Goal: Communication & Community: Answer question/provide support

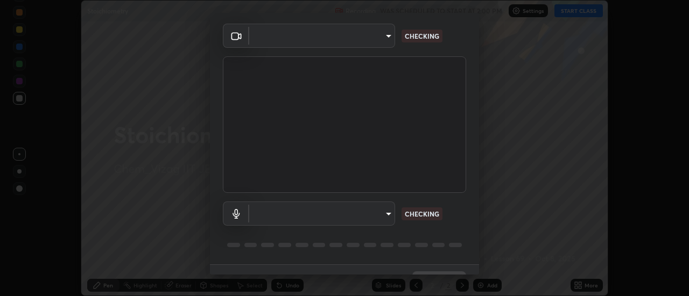
scroll to position [56, 0]
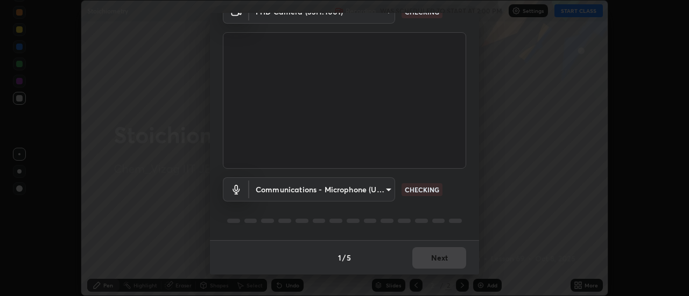
type input "a160d1f8b9ea6b96284e5021699d908bde422b674241d301862b99b2bba0666c"
type input "communications"
click at [428, 256] on div "1 / 5 Next" at bounding box center [344, 257] width 269 height 34
click at [430, 256] on div "1 / 5 Next" at bounding box center [344, 257] width 269 height 34
click at [437, 257] on div "1 / 5 Next" at bounding box center [344, 257] width 269 height 34
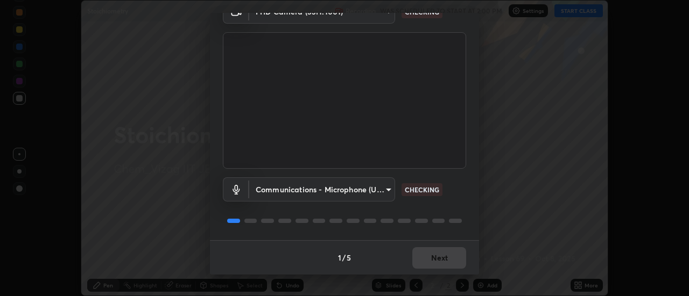
click at [439, 257] on div "1 / 5 Next" at bounding box center [344, 257] width 269 height 34
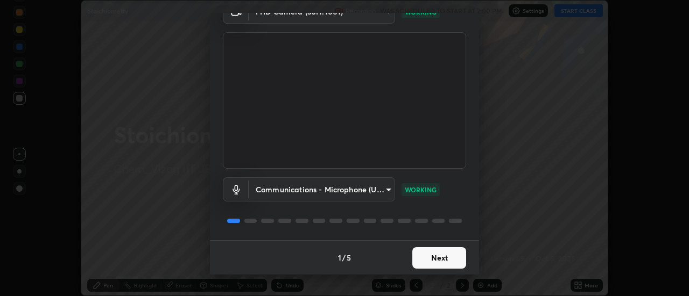
click at [442, 247] on button "Next" at bounding box center [439, 258] width 54 height 22
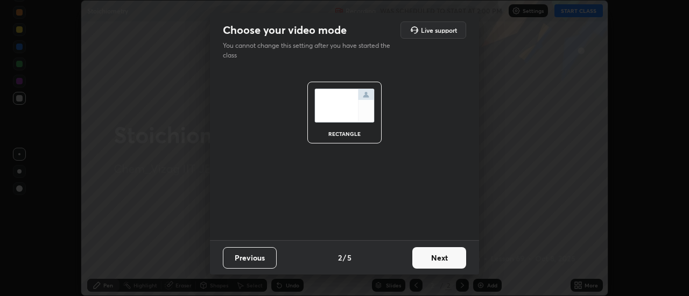
click at [443, 255] on button "Next" at bounding box center [439, 258] width 54 height 22
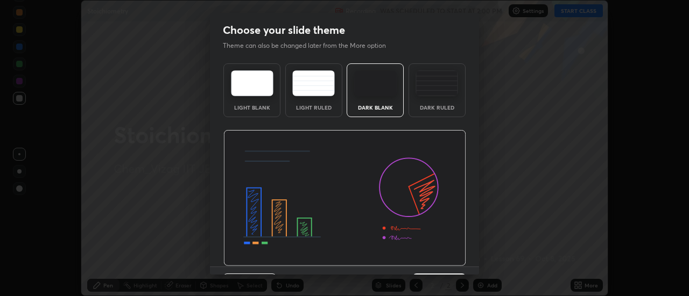
scroll to position [26, 0]
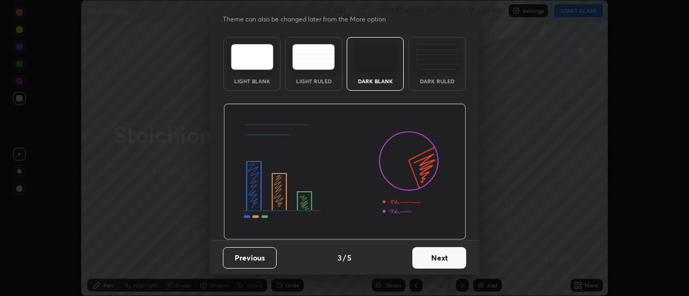
click at [437, 254] on button "Next" at bounding box center [439, 258] width 54 height 22
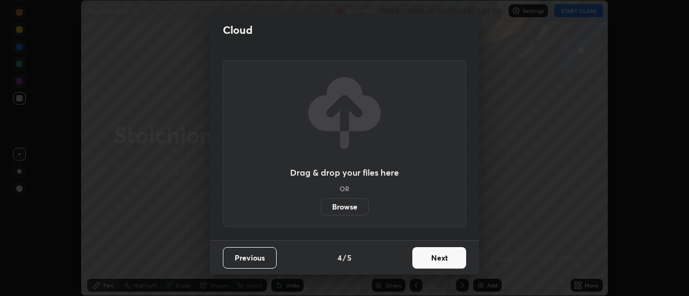
click at [438, 256] on button "Next" at bounding box center [439, 258] width 54 height 22
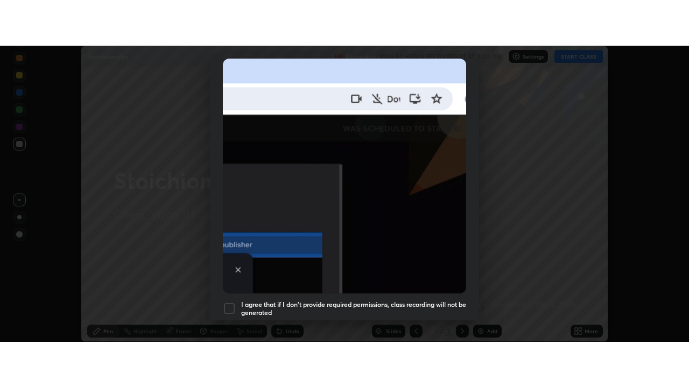
scroll to position [276, 0]
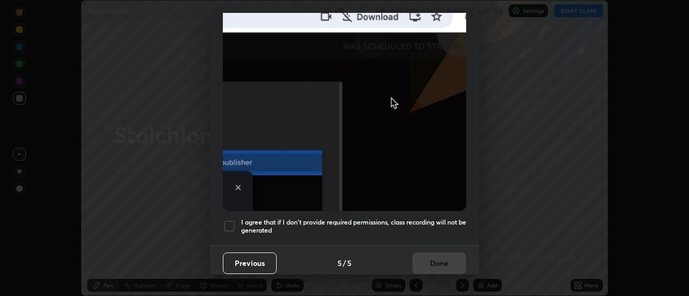
click at [235, 220] on div at bounding box center [229, 226] width 13 height 13
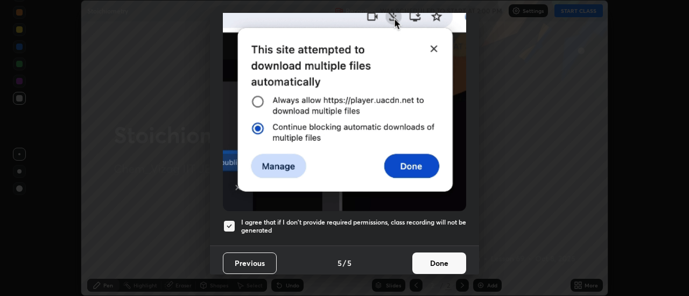
click at [433, 255] on button "Done" at bounding box center [439, 264] width 54 height 22
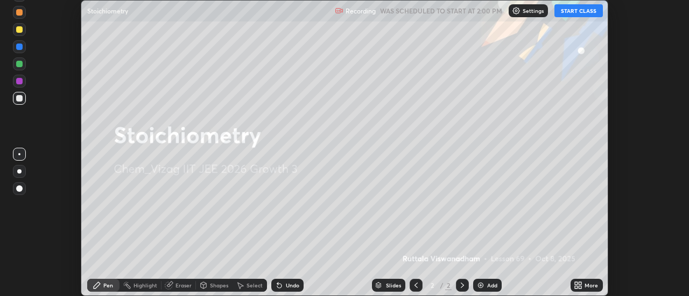
click at [568, 13] on button "START CLASS" at bounding box center [578, 10] width 48 height 13
click at [580, 283] on icon at bounding box center [580, 283] width 3 height 3
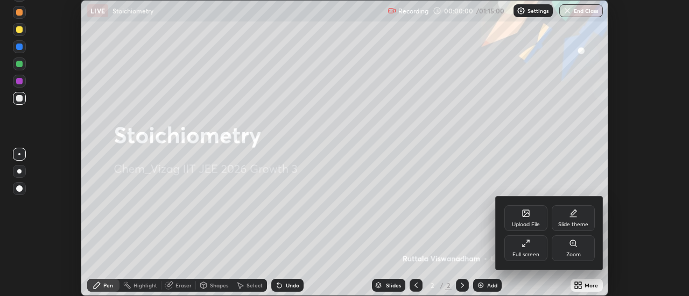
click at [530, 247] on div "Full screen" at bounding box center [525, 249] width 43 height 26
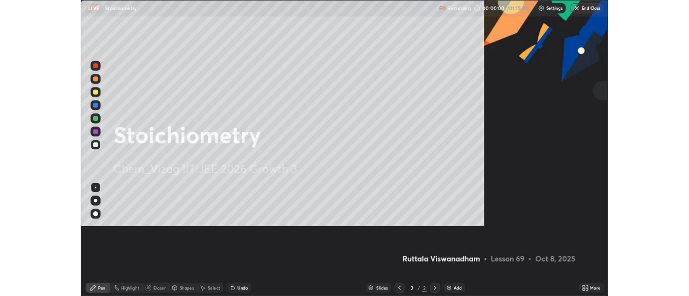
scroll to position [387, 689]
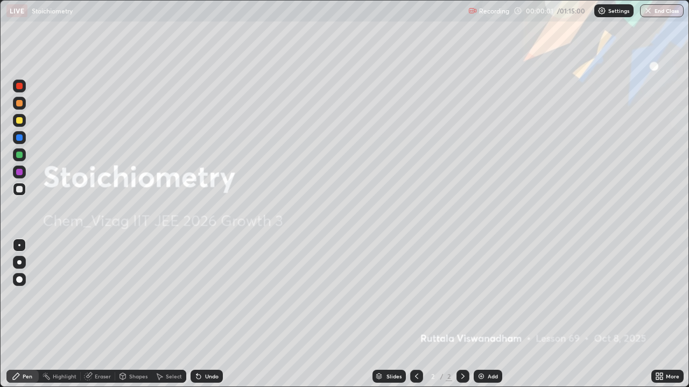
click at [487, 296] on div "Add" at bounding box center [492, 376] width 10 height 5
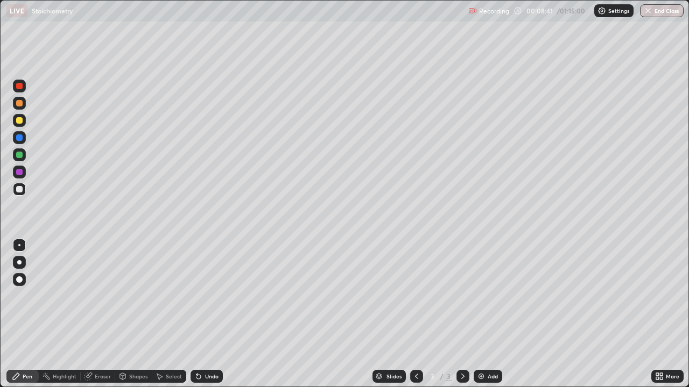
click at [209, 296] on div "Undo" at bounding box center [206, 376] width 32 height 13
click at [208, 296] on div "Undo" at bounding box center [206, 376] width 32 height 13
click at [207, 296] on div "Undo" at bounding box center [211, 376] width 13 height 5
click at [208, 296] on div "Undo" at bounding box center [211, 376] width 13 height 5
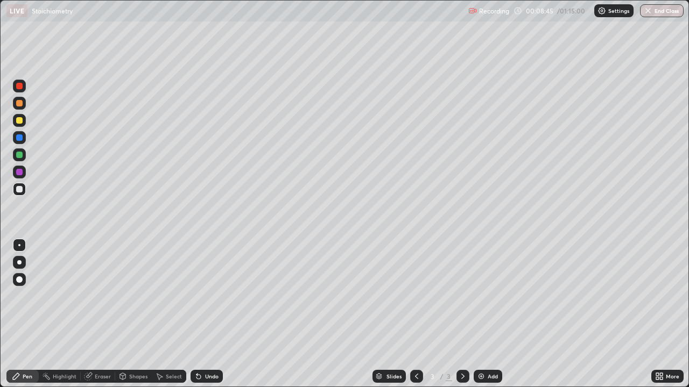
click at [209, 296] on div "Undo" at bounding box center [211, 376] width 13 height 5
click at [460, 296] on icon at bounding box center [462, 376] width 9 height 9
click at [487, 296] on div "Add" at bounding box center [492, 376] width 10 height 5
click at [164, 296] on div "Select" at bounding box center [169, 376] width 34 height 13
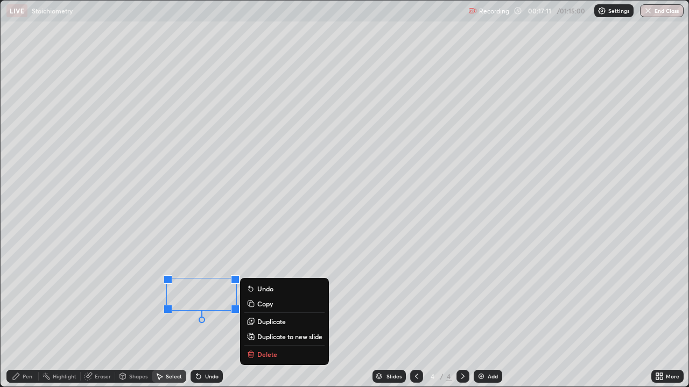
click at [30, 296] on div "Pen" at bounding box center [28, 376] width 10 height 5
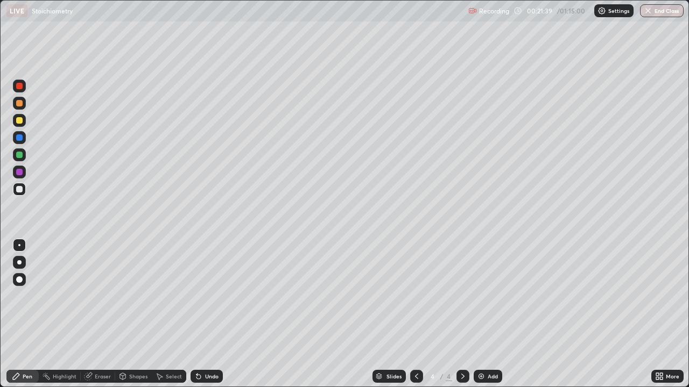
click at [482, 296] on img at bounding box center [481, 376] width 9 height 9
click at [214, 296] on div "Undo" at bounding box center [211, 376] width 13 height 5
click at [212, 296] on div "Undo" at bounding box center [211, 376] width 13 height 5
click at [210, 296] on div "Undo" at bounding box center [211, 376] width 13 height 5
click at [211, 296] on div "Undo" at bounding box center [211, 376] width 13 height 5
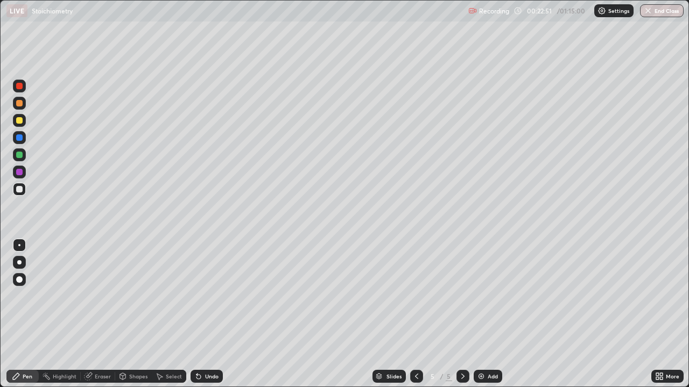
click at [210, 296] on div "Undo" at bounding box center [211, 376] width 13 height 5
click at [209, 296] on div "Undo" at bounding box center [211, 376] width 13 height 5
click at [208, 296] on div "Undo" at bounding box center [211, 376] width 13 height 5
click at [207, 296] on div "Undo" at bounding box center [211, 376] width 13 height 5
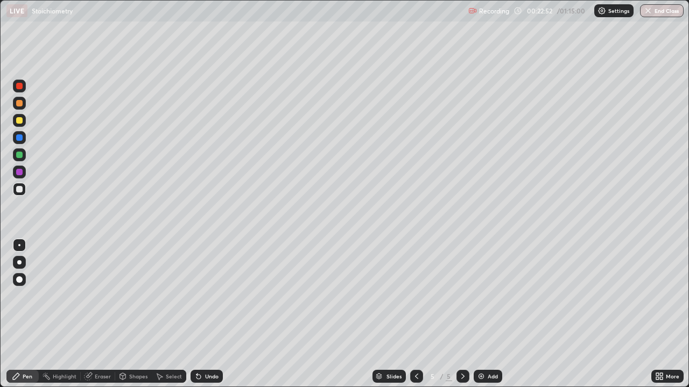
click at [207, 296] on div "Undo" at bounding box center [211, 376] width 13 height 5
click at [202, 296] on div "Undo" at bounding box center [206, 376] width 32 height 13
click at [462, 296] on icon at bounding box center [462, 376] width 9 height 9
click at [487, 296] on div "Add" at bounding box center [492, 376] width 10 height 5
click at [19, 103] on div at bounding box center [19, 103] width 6 height 6
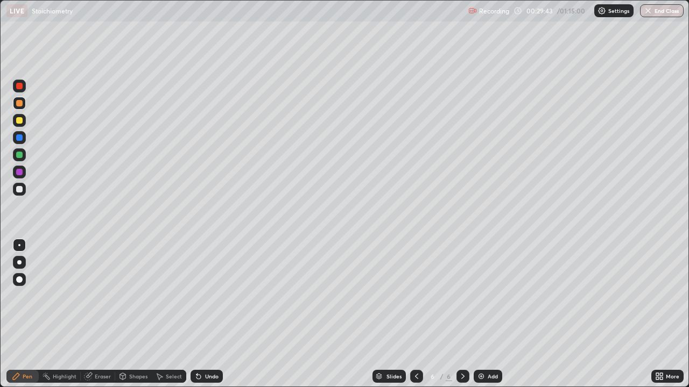
click at [22, 120] on div at bounding box center [19, 120] width 6 height 6
click at [202, 296] on div "Undo" at bounding box center [206, 376] width 32 height 13
click at [18, 190] on div at bounding box center [19, 189] width 6 height 6
click at [197, 296] on icon at bounding box center [198, 377] width 4 height 4
click at [201, 296] on icon at bounding box center [198, 376] width 9 height 9
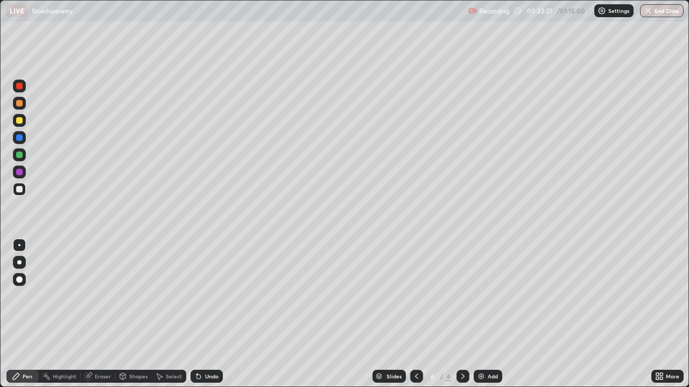
click at [203, 296] on div "Undo" at bounding box center [206, 376] width 32 height 13
click at [205, 296] on div "Undo" at bounding box center [211, 376] width 13 height 5
click at [18, 137] on div at bounding box center [19, 137] width 6 height 6
click at [489, 296] on div "Add" at bounding box center [492, 376] width 10 height 5
click at [20, 120] on div at bounding box center [19, 120] width 6 height 6
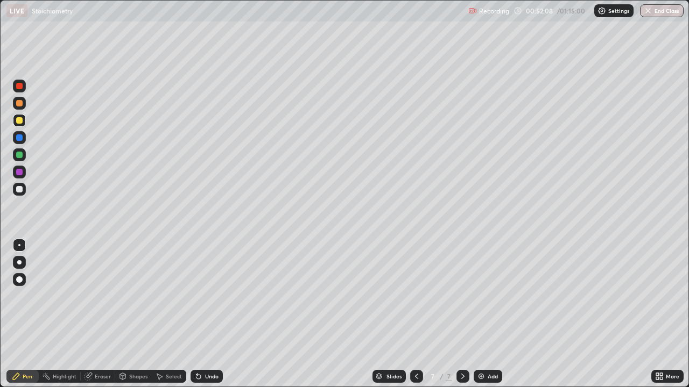
click at [22, 189] on div at bounding box center [19, 189] width 6 height 6
click at [205, 296] on div "Undo" at bounding box center [211, 376] width 13 height 5
click at [203, 296] on div "Undo" at bounding box center [206, 376] width 32 height 13
click at [205, 296] on div "Undo" at bounding box center [211, 376] width 13 height 5
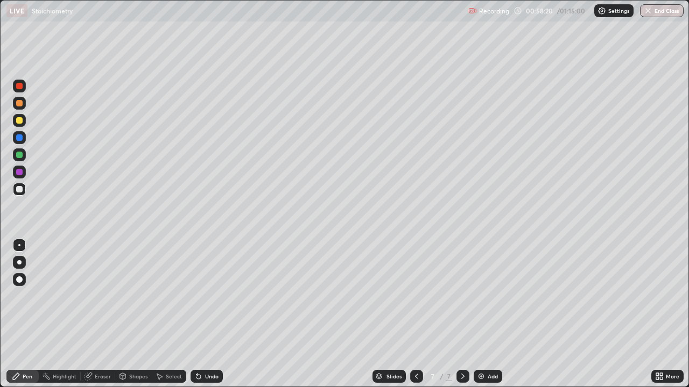
click at [20, 120] on div at bounding box center [19, 120] width 6 height 6
click at [491, 296] on div "Add" at bounding box center [492, 376] width 10 height 5
click at [205, 296] on div "Undo" at bounding box center [211, 376] width 13 height 5
click at [206, 296] on div "Undo" at bounding box center [211, 376] width 13 height 5
click at [208, 296] on div "Undo" at bounding box center [211, 376] width 13 height 5
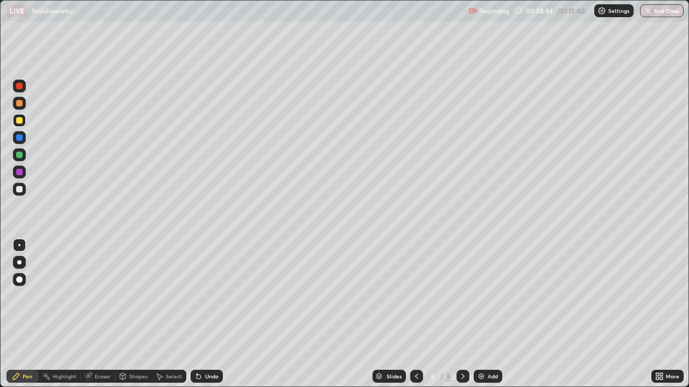
click at [20, 189] on div at bounding box center [19, 189] width 6 height 6
click at [205, 296] on div "Undo" at bounding box center [211, 376] width 13 height 5
click at [487, 296] on div "Add" at bounding box center [492, 376] width 10 height 5
click at [166, 296] on div "Select" at bounding box center [174, 376] width 16 height 5
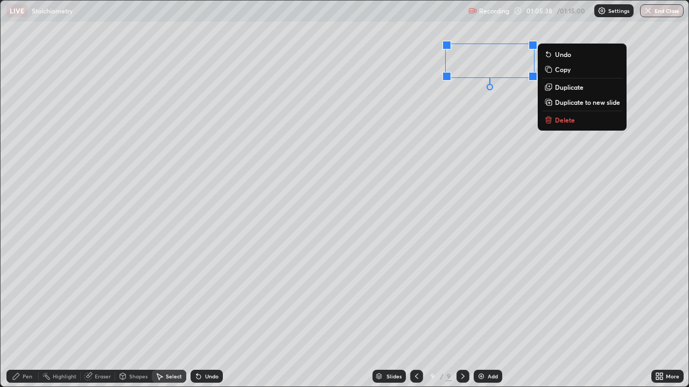
click at [570, 102] on p "Duplicate to new slide" at bounding box center [587, 102] width 65 height 9
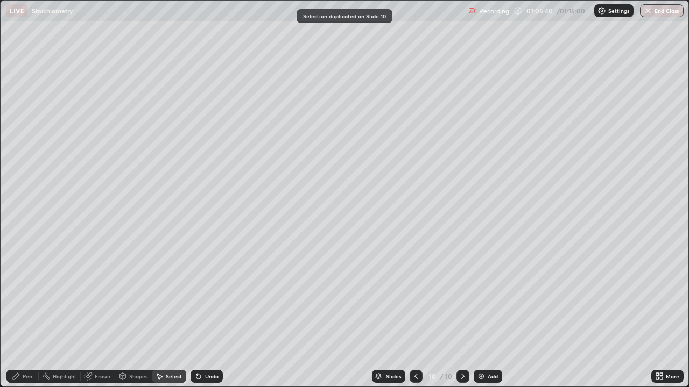
click at [416, 296] on icon at bounding box center [415, 376] width 3 height 5
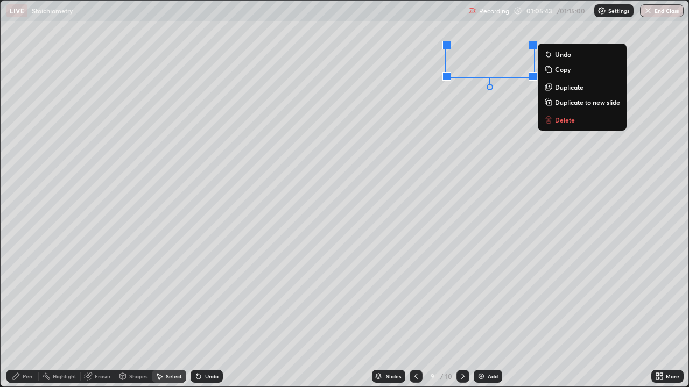
click at [566, 120] on p "Delete" at bounding box center [565, 120] width 20 height 9
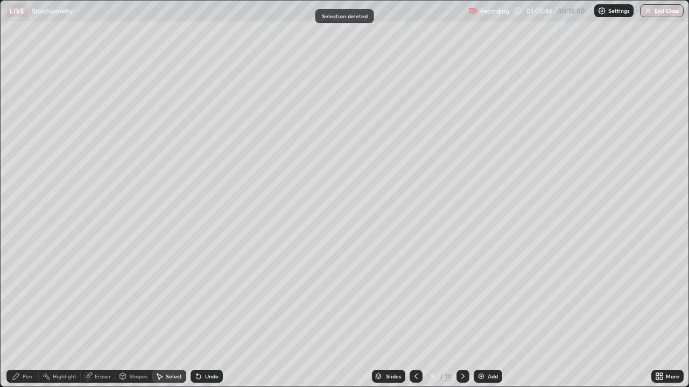
click at [18, 296] on icon at bounding box center [16, 376] width 9 height 9
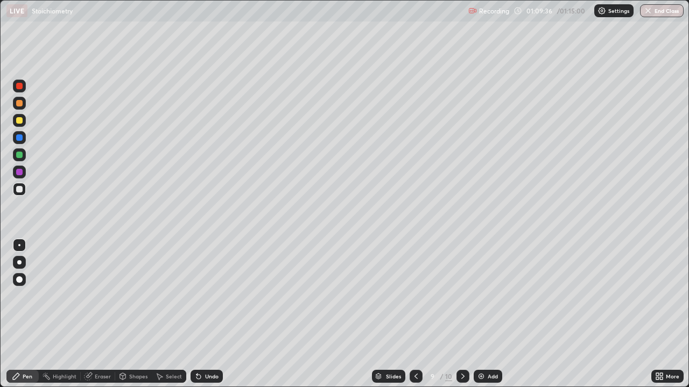
click at [461, 296] on icon at bounding box center [462, 376] width 3 height 5
click at [166, 296] on div "Select" at bounding box center [169, 376] width 34 height 13
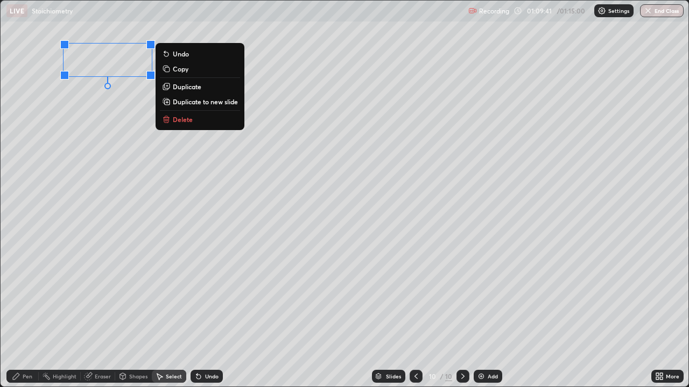
click at [177, 117] on p "Delete" at bounding box center [183, 119] width 20 height 9
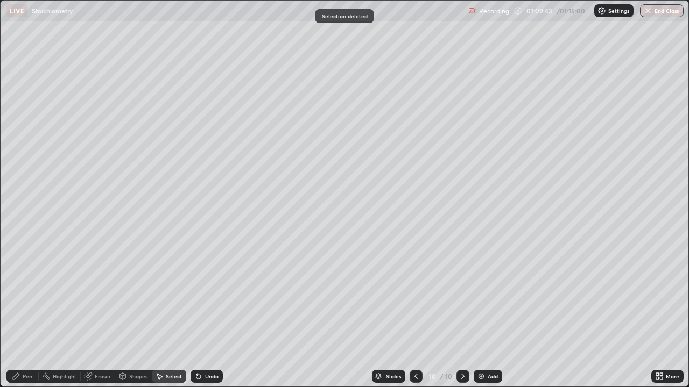
click at [208, 296] on div "Undo" at bounding box center [211, 376] width 13 height 5
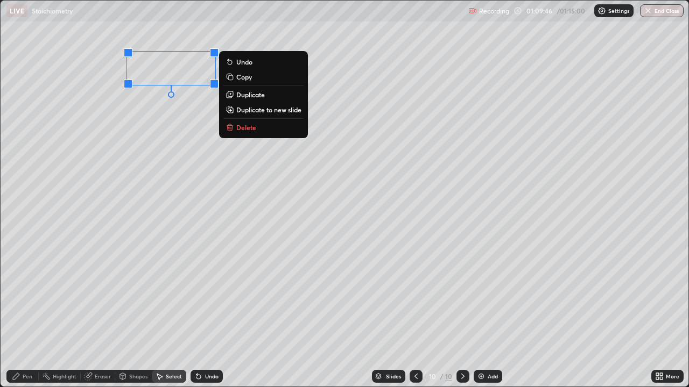
click at [145, 145] on div "0 ° Undo Copy Duplicate Duplicate to new slide Delete" at bounding box center [344, 194] width 687 height 386
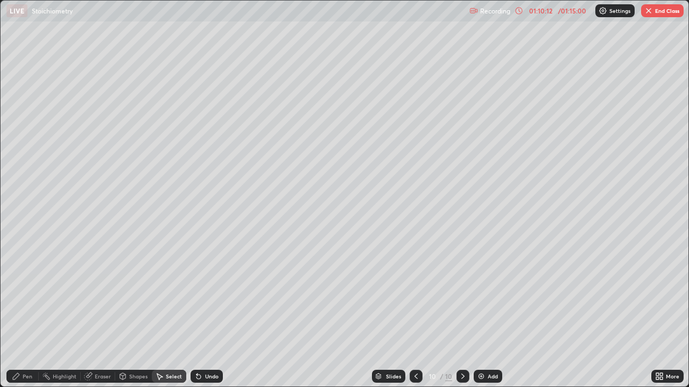
click at [661, 13] on button "End Class" at bounding box center [662, 10] width 42 height 13
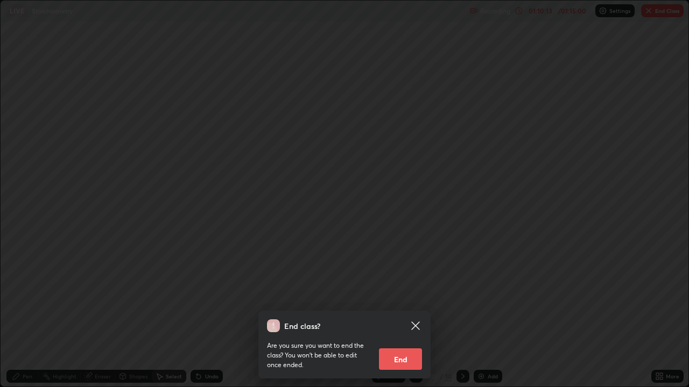
click at [403, 296] on button "End" at bounding box center [400, 360] width 43 height 22
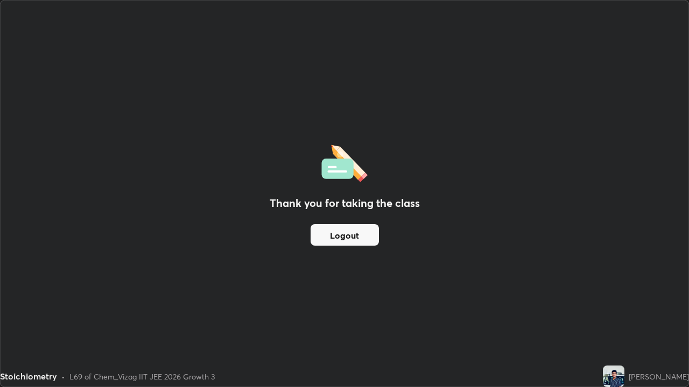
click at [655, 296] on div "[PERSON_NAME]" at bounding box center [658, 376] width 60 height 11
click at [656, 296] on div "[PERSON_NAME]" at bounding box center [658, 376] width 60 height 11
click at [343, 242] on button "Logout" at bounding box center [344, 235] width 68 height 22
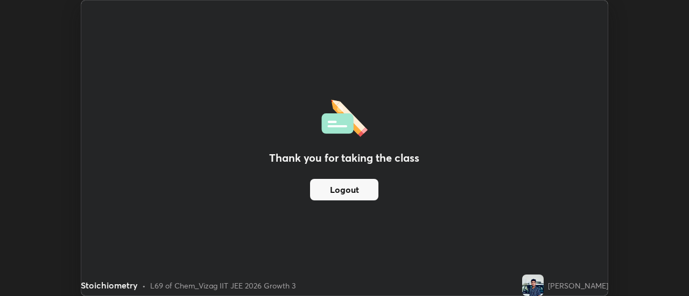
scroll to position [53496, 53104]
